Goal: Information Seeking & Learning: Learn about a topic

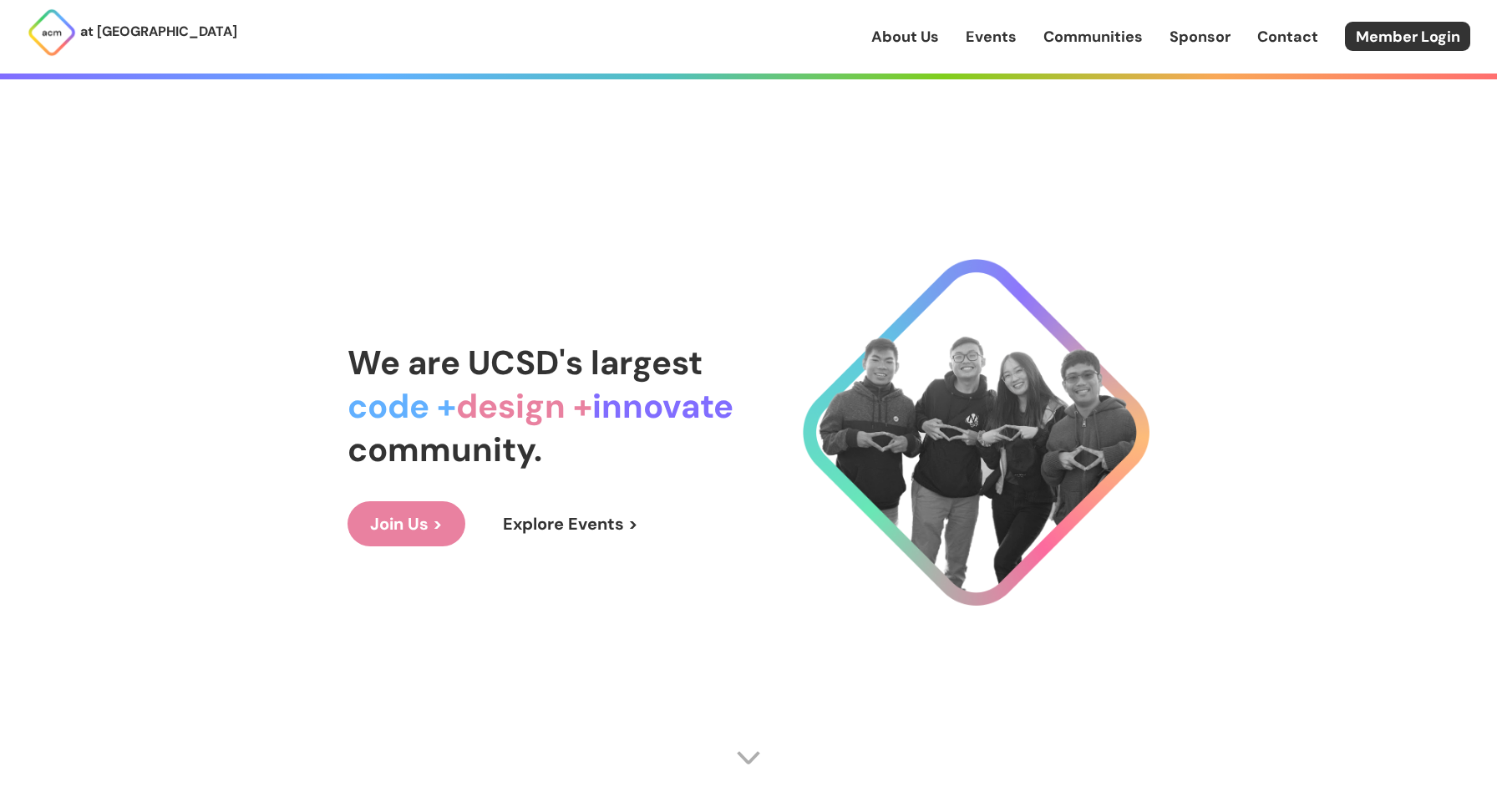
click at [1009, 34] on link "Events" at bounding box center [991, 37] width 51 height 22
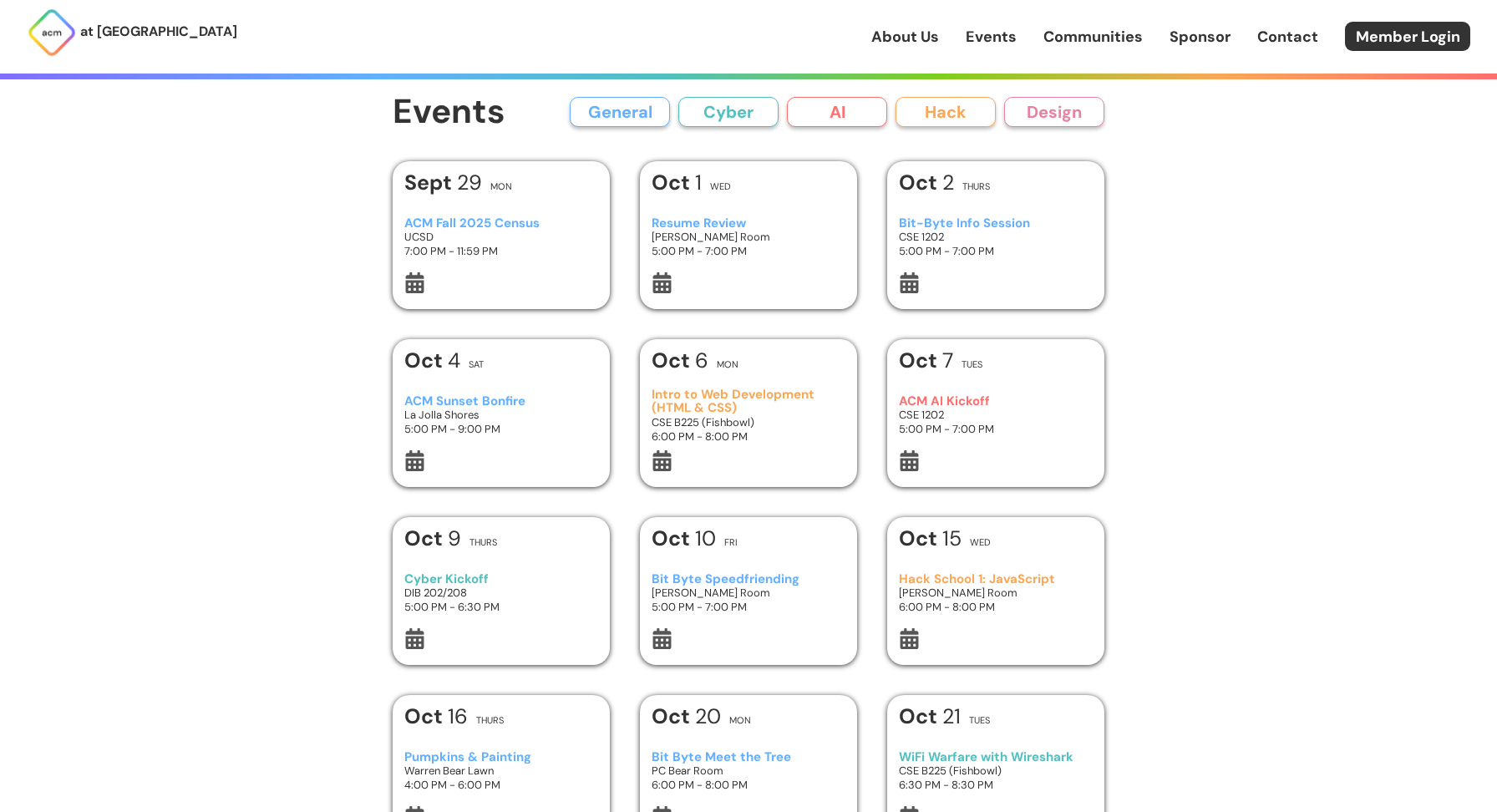
click at [729, 215] on div "Resume Review Henry Booker Room 5:00 PM - 7:00 PM" at bounding box center [748, 237] width 195 height 70
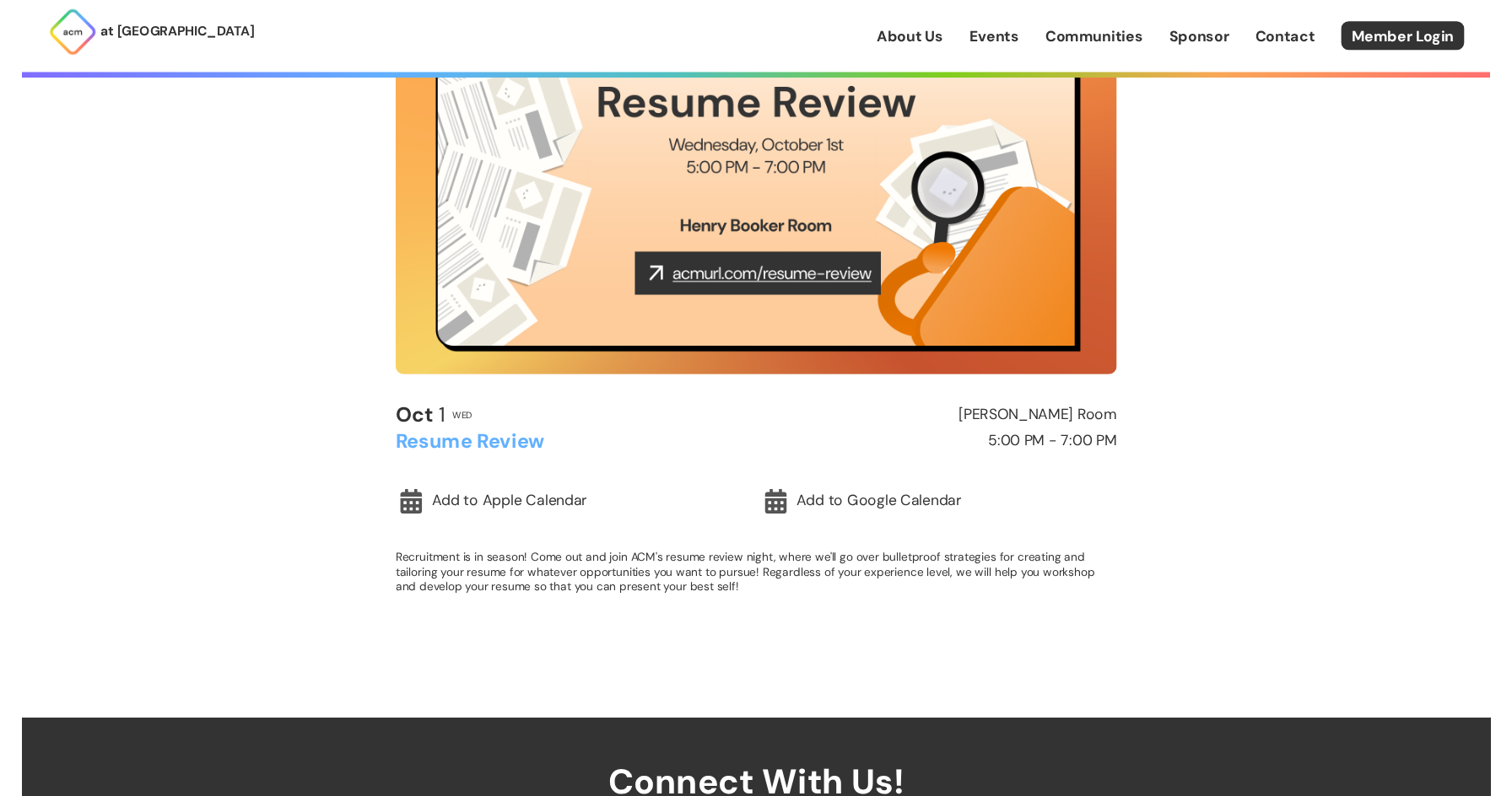
scroll to position [230, 0]
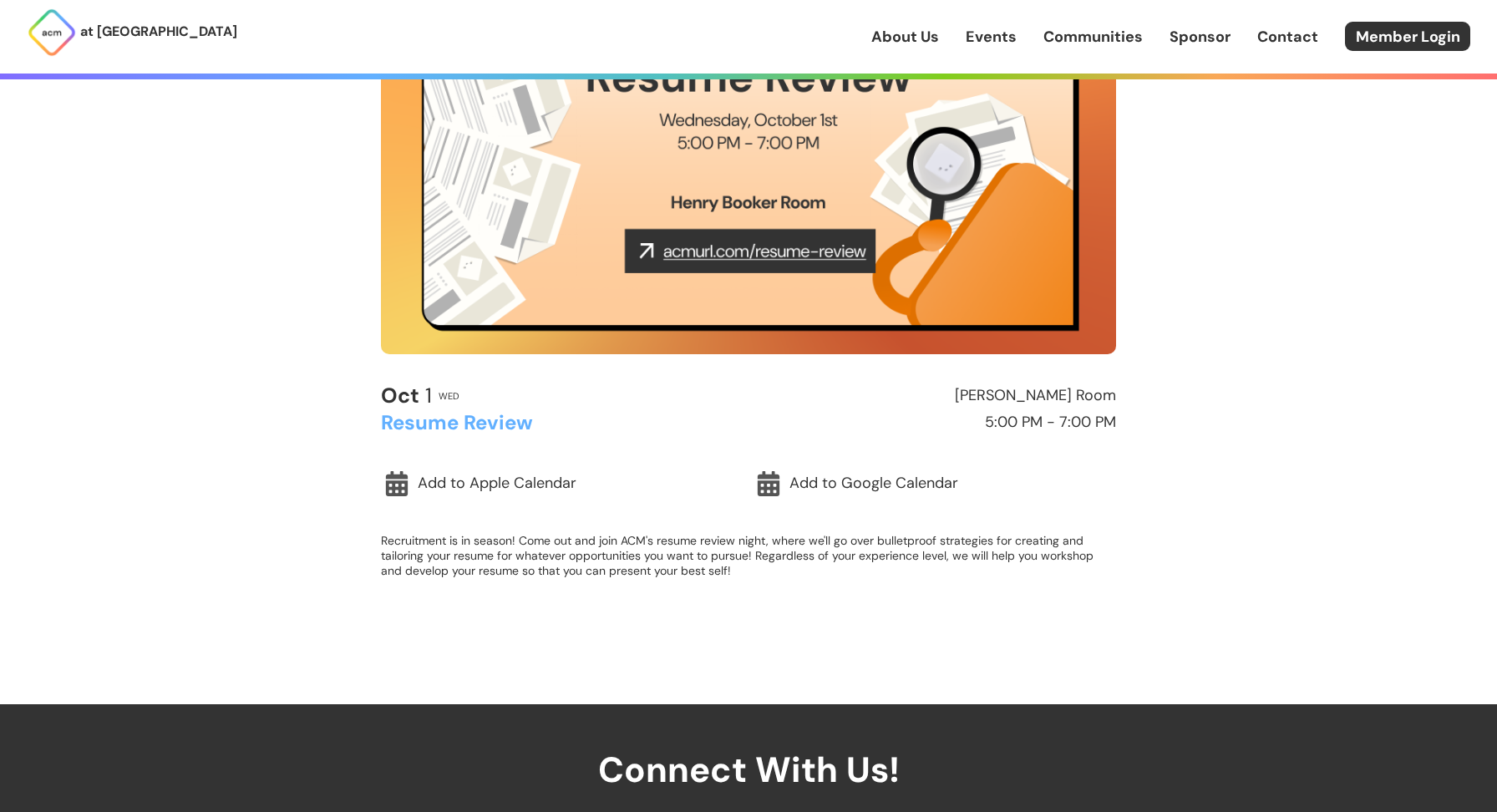
click at [744, 252] on img at bounding box center [748, 147] width 735 height 414
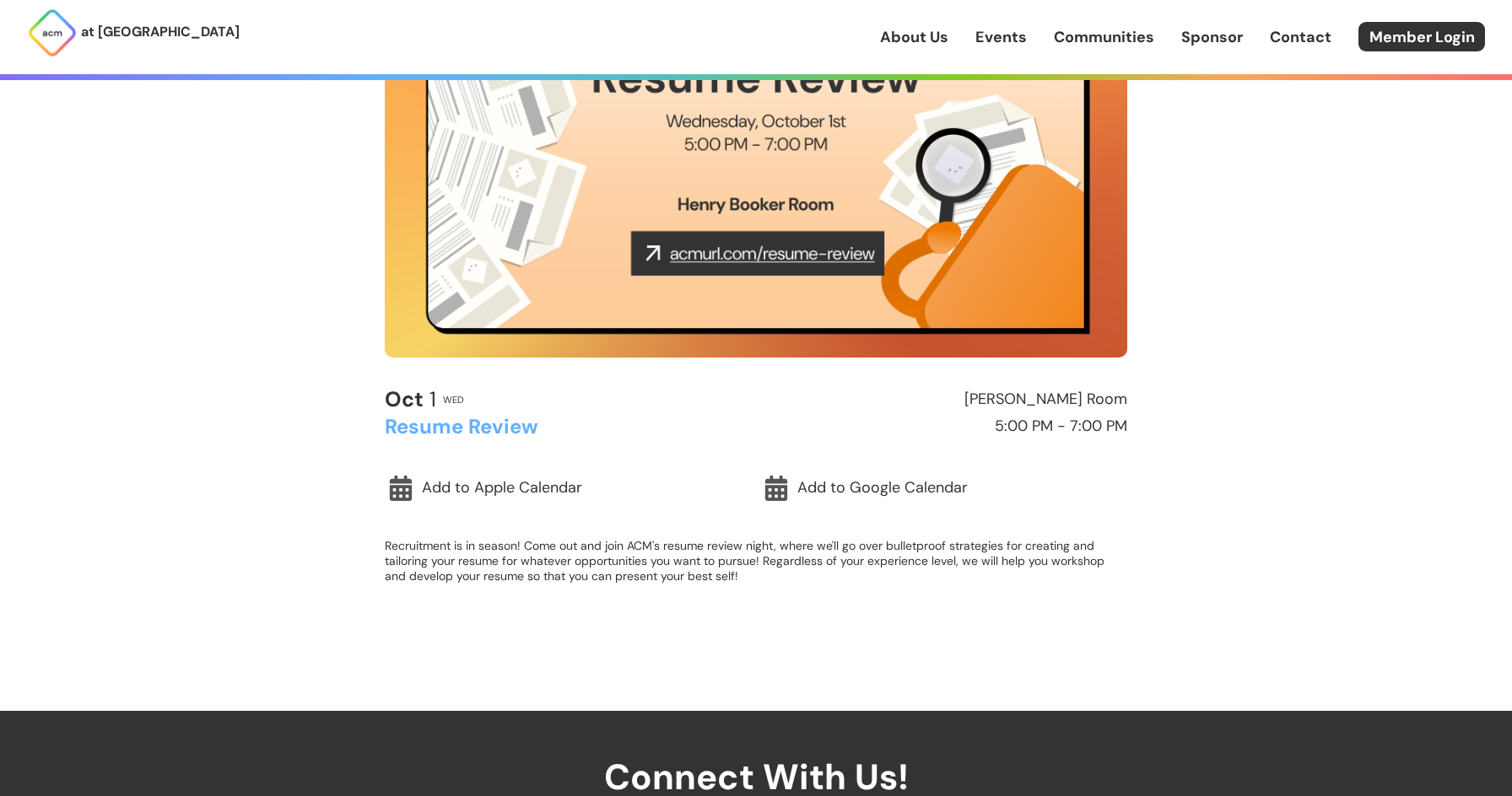
click at [486, 558] on p "Recruitment is in season! Come out and join ACM's resume review night, where we…" at bounding box center [756, 561] width 743 height 45
click at [1180, 377] on div "at UC San Diego About Us Events Communities Sponsor Contact Member Login About …" at bounding box center [756, 489] width 1512 height 1437
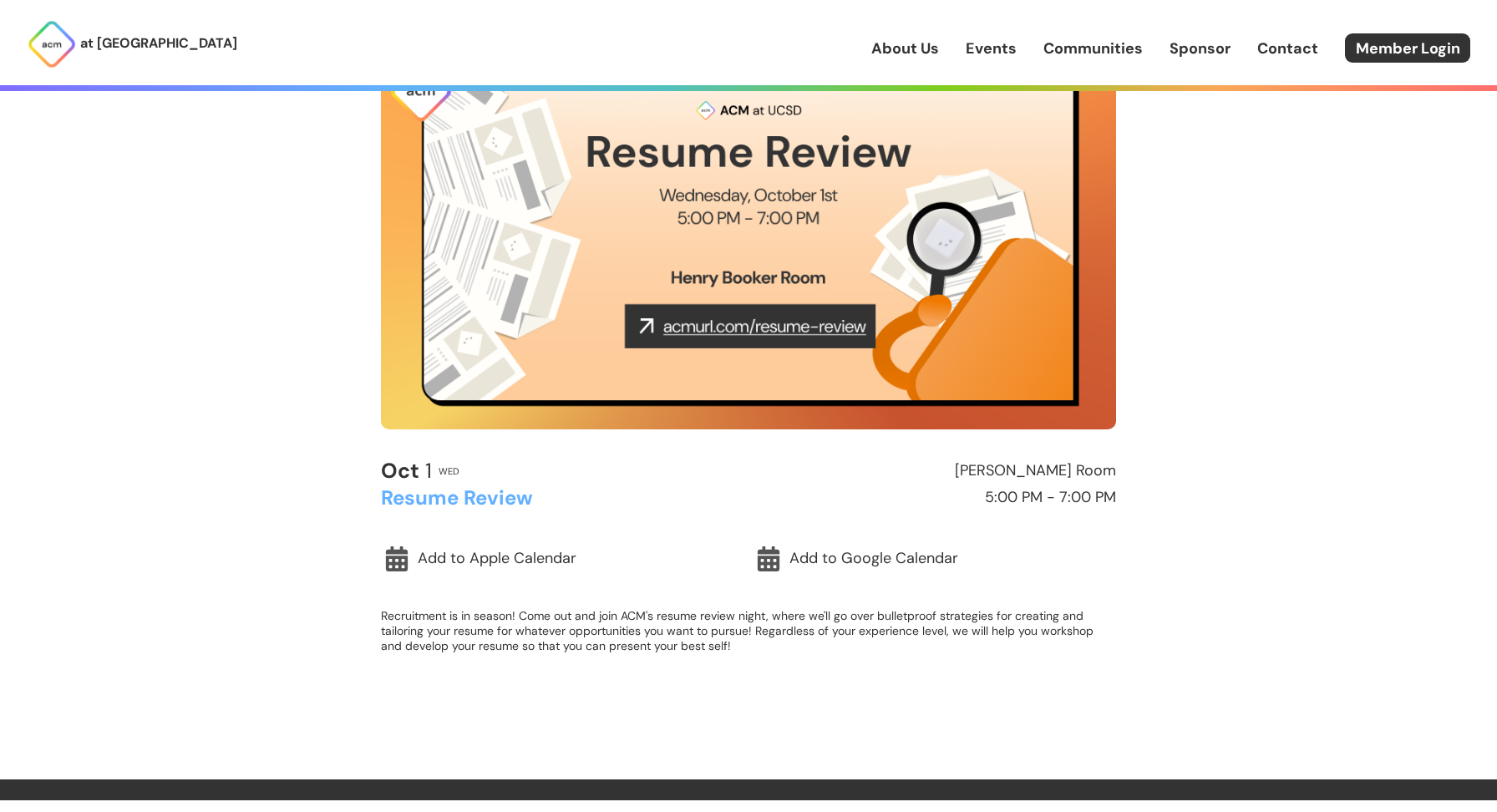
scroll to position [152, 0]
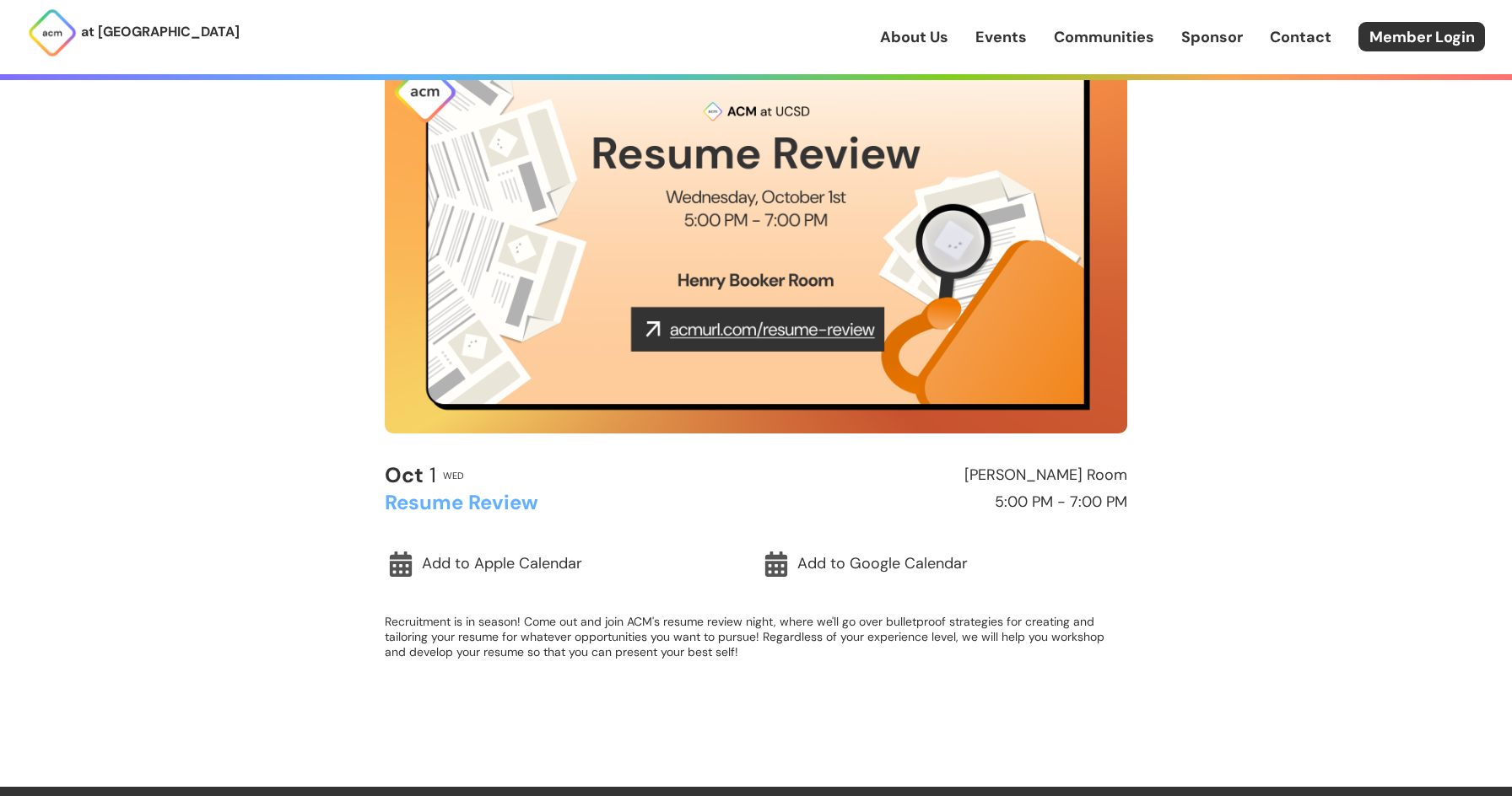
click at [731, 333] on img at bounding box center [756, 224] width 743 height 418
click at [683, 333] on img at bounding box center [756, 224] width 743 height 418
drag, startPoint x: 683, startPoint y: 333, endPoint x: 819, endPoint y: 333, distance: 136.0
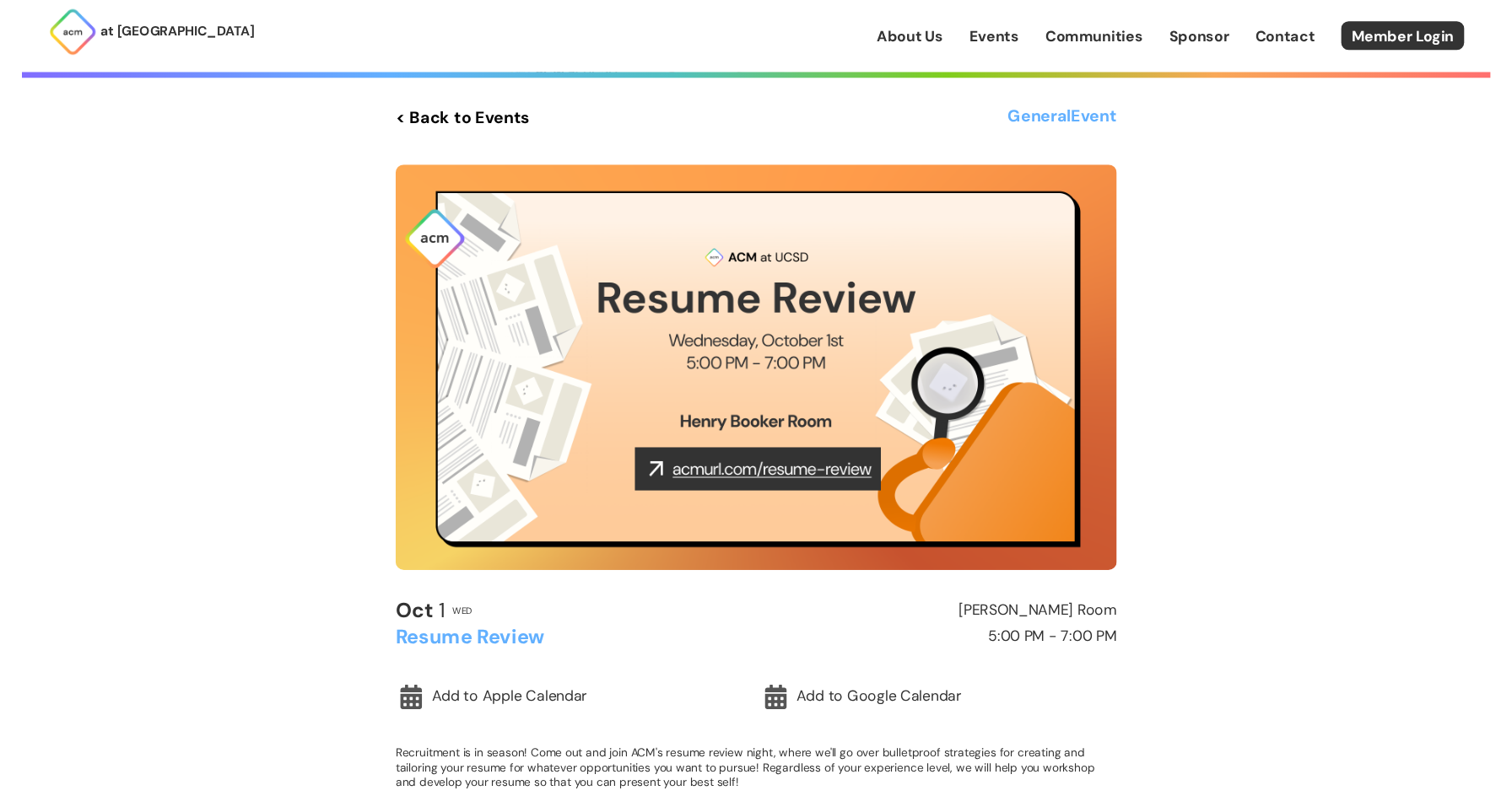
scroll to position [153, 0]
